Goal: Find specific page/section: Find specific page/section

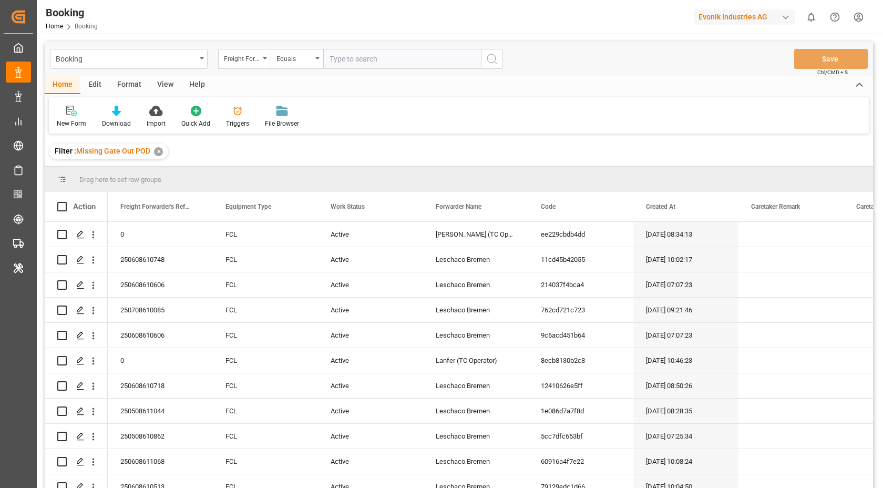
click at [771, 15] on div "Evonik Industries AG" at bounding box center [745, 16] width 101 height 15
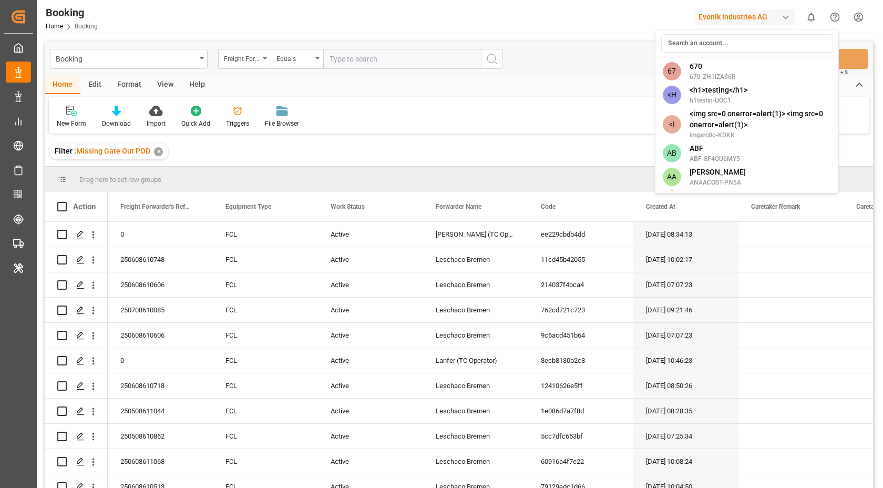
click at [720, 44] on input at bounding box center [748, 43] width 172 height 18
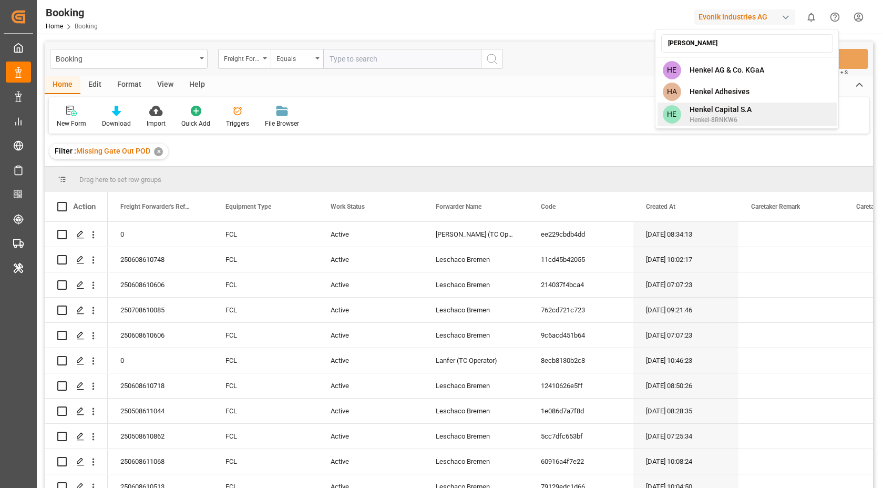
type input "[PERSON_NAME]"
click at [735, 119] on span "Henkel-8RNKW6" at bounding box center [721, 119] width 62 height 9
